Goal: Transaction & Acquisition: Purchase product/service

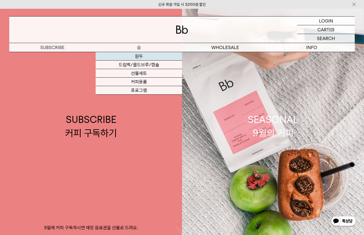
click at [140, 56] on link "원두" at bounding box center [139, 56] width 86 height 9
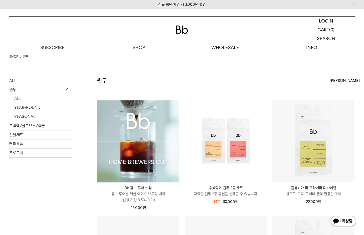
click at [133, 126] on img at bounding box center [138, 141] width 82 height 82
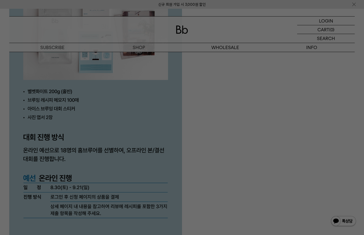
scroll to position [1357, 0]
